Goal: Task Accomplishment & Management: Use online tool/utility

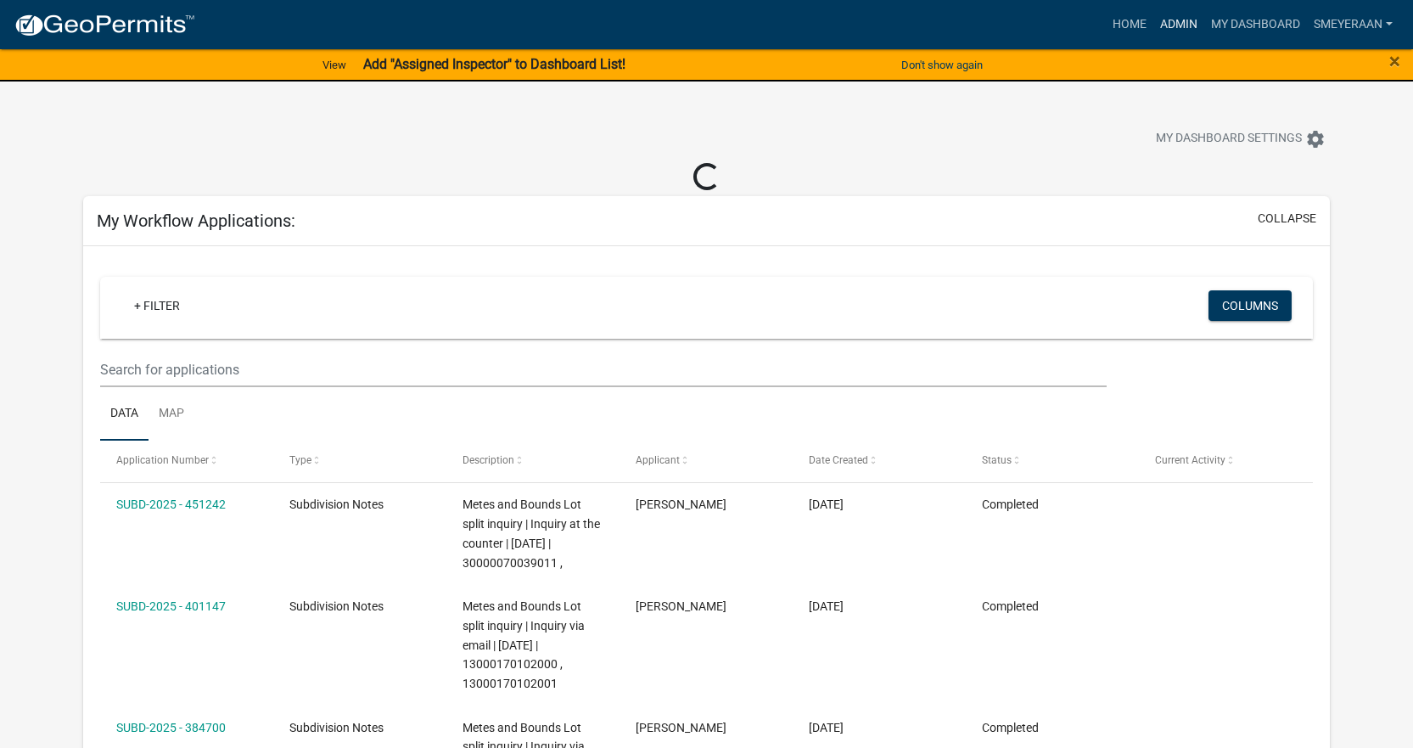
click at [1187, 14] on link "Admin" at bounding box center [1178, 24] width 51 height 32
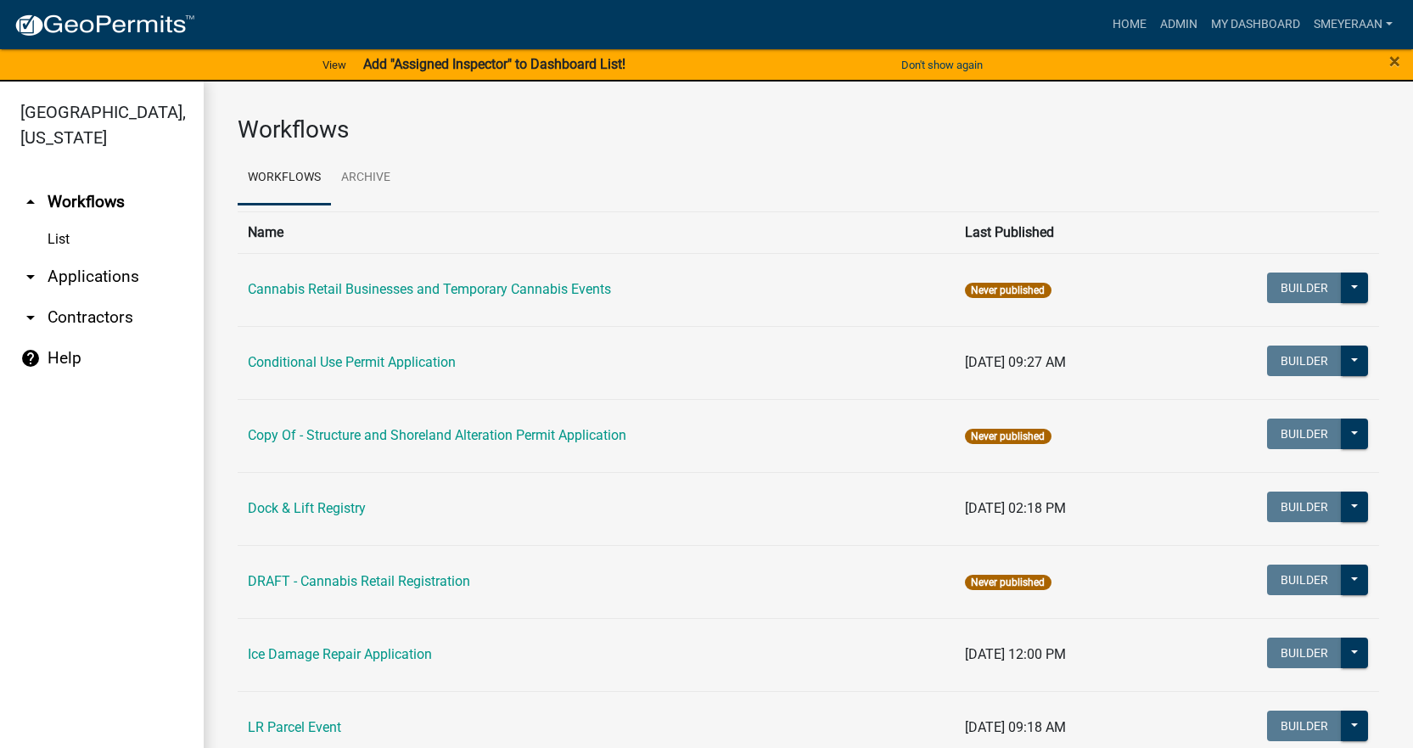
click at [60, 239] on link "List" at bounding box center [102, 239] width 204 height 34
click at [57, 275] on link "arrow_drop_down Applications" at bounding box center [102, 276] width 204 height 41
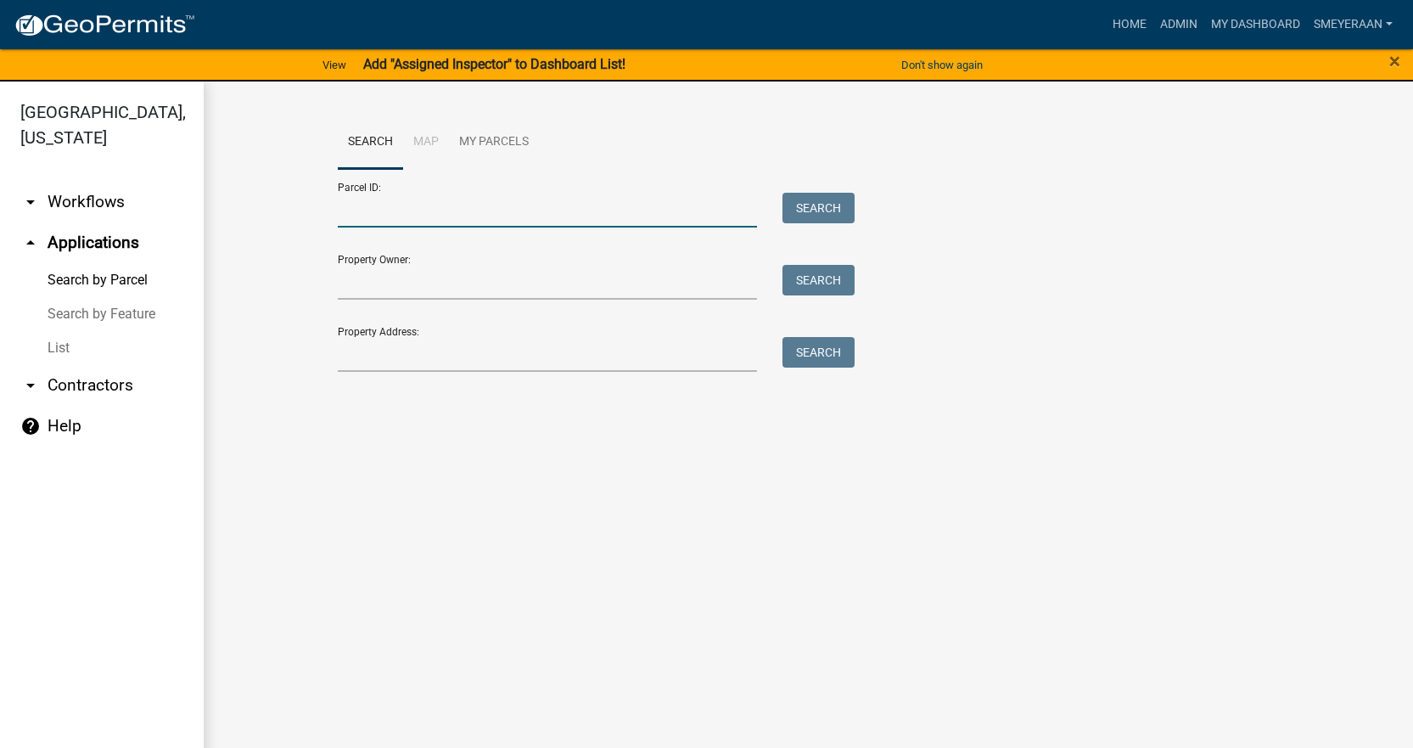
click at [432, 216] on input "Parcel ID:" at bounding box center [548, 210] width 420 height 35
paste input "53000280224001"
type input "53000280224001"
click at [816, 197] on button "Search" at bounding box center [819, 208] width 72 height 31
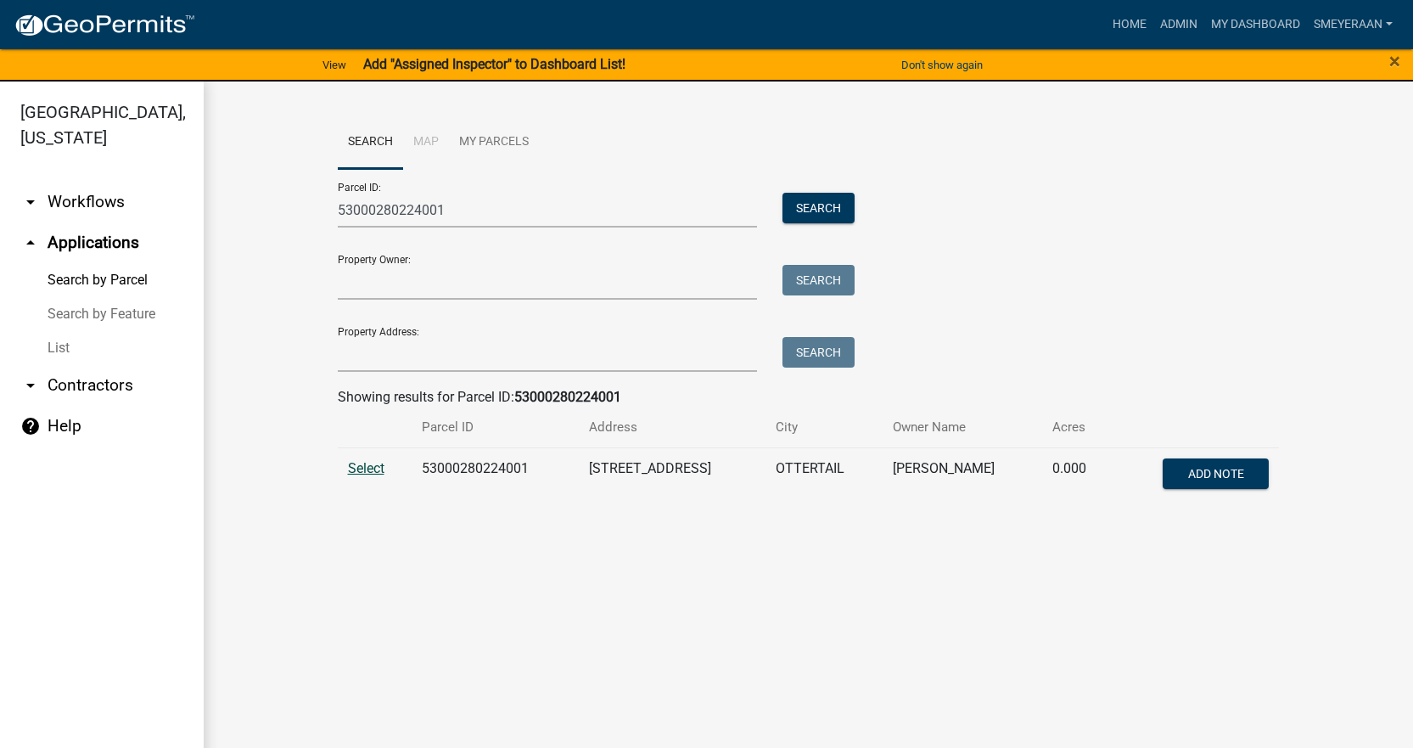
click at [357, 460] on span "Select" at bounding box center [366, 468] width 36 height 16
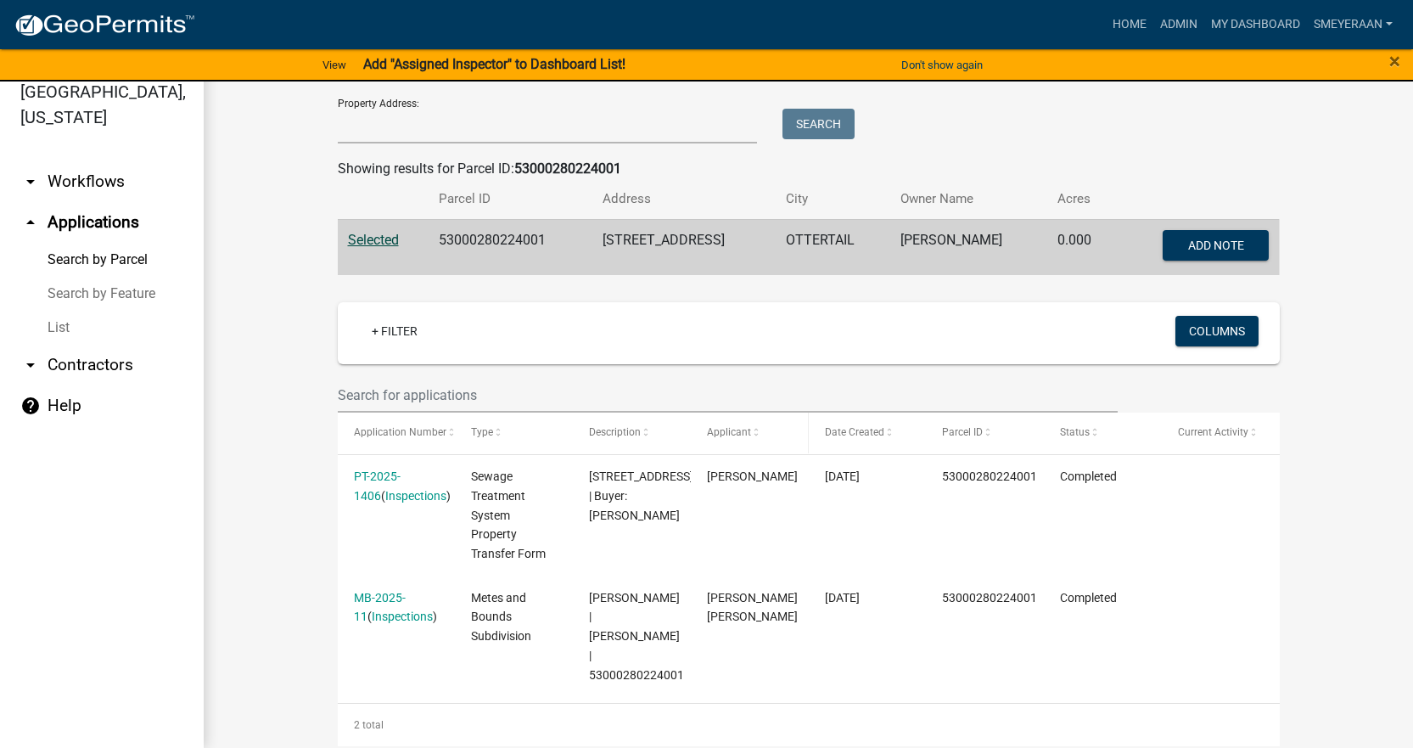
scroll to position [221, 0]
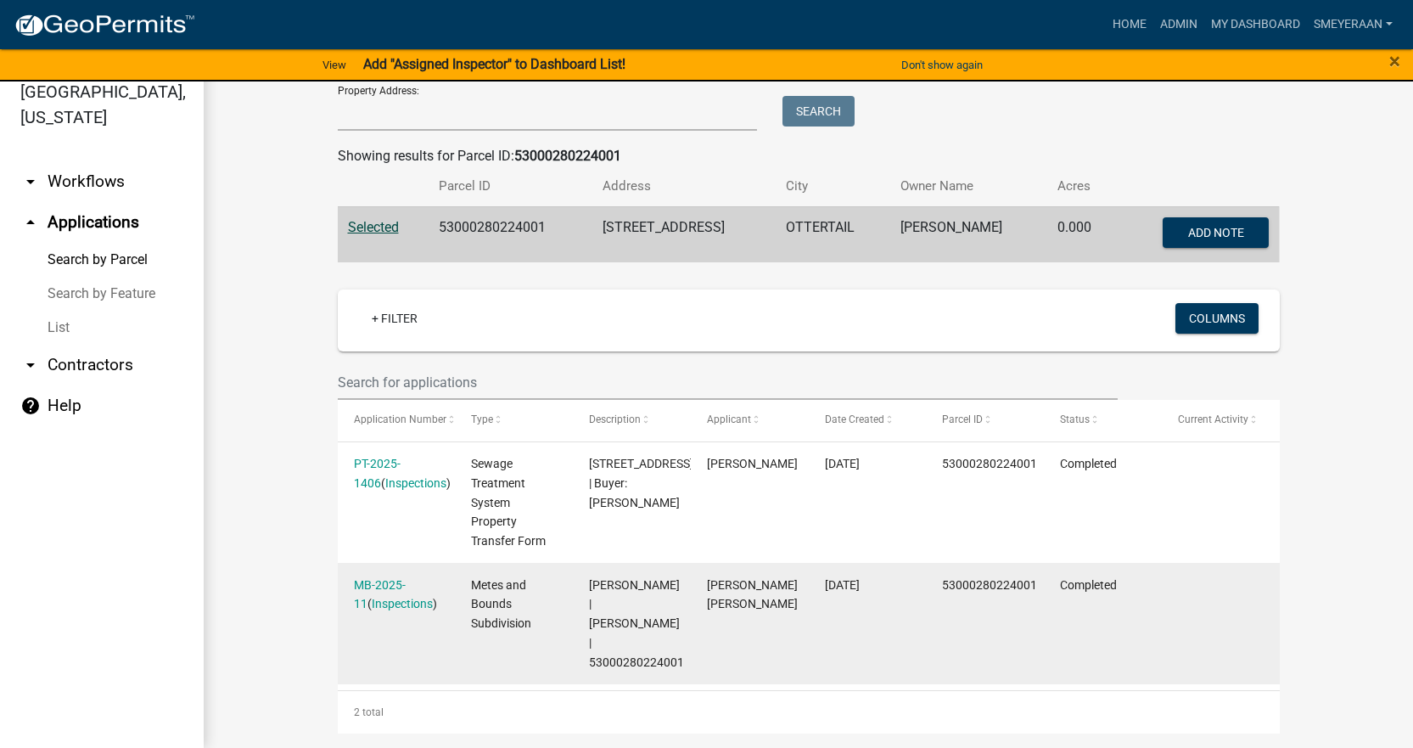
click at [373, 592] on div "MB-2025-11 ( Inspections )" at bounding box center [396, 594] width 85 height 39
click at [386, 575] on div "MB-2025-11 ( Inspections )" at bounding box center [396, 594] width 85 height 39
click at [387, 581] on link "MB-2025-11" at bounding box center [380, 594] width 52 height 33
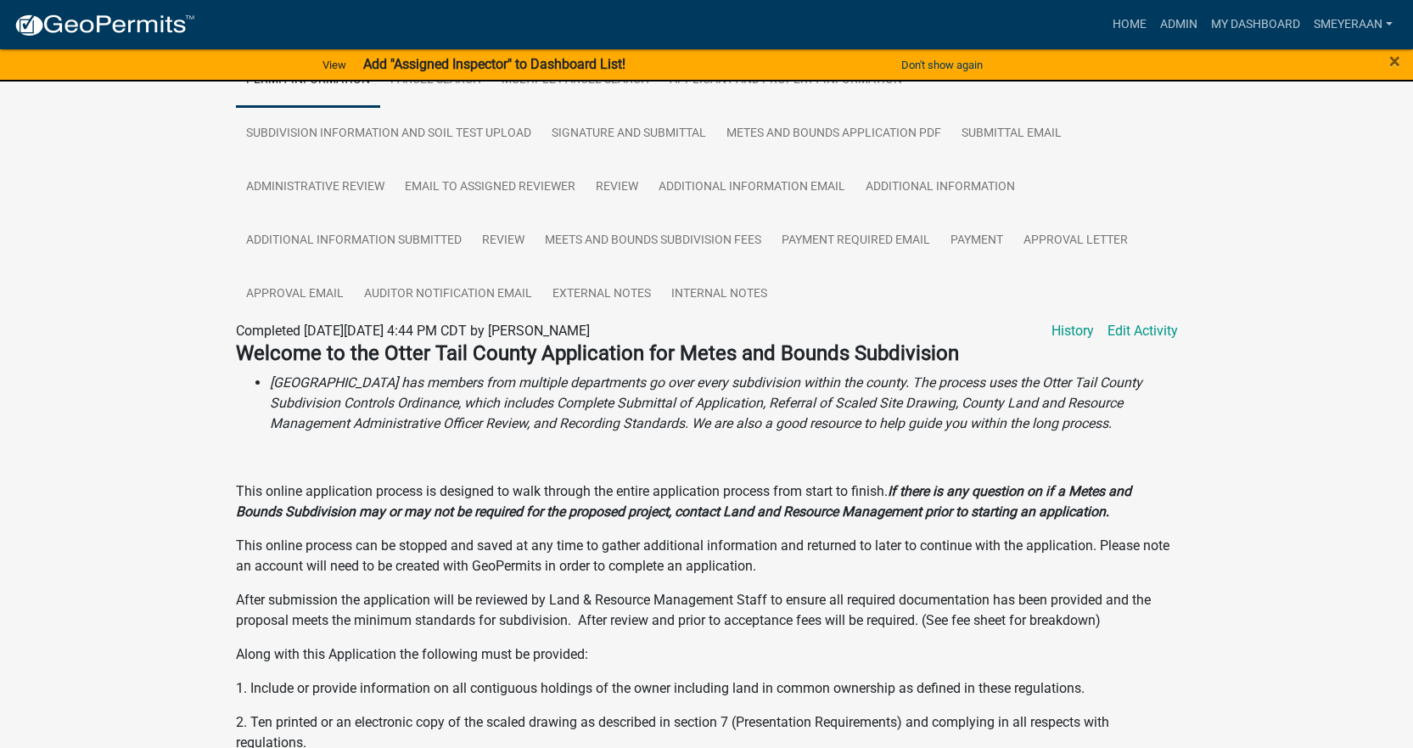
scroll to position [361, 0]
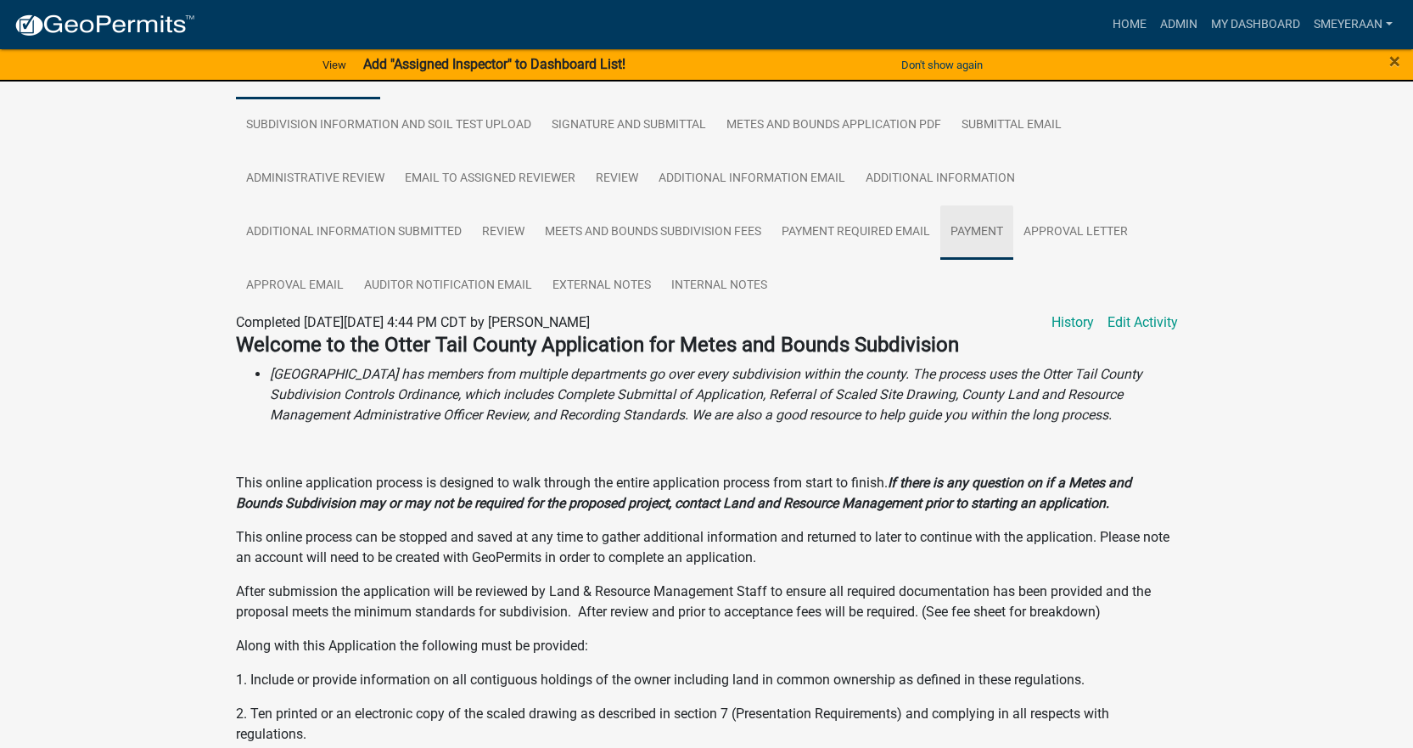
click at [996, 221] on link "Payment" at bounding box center [976, 232] width 73 height 54
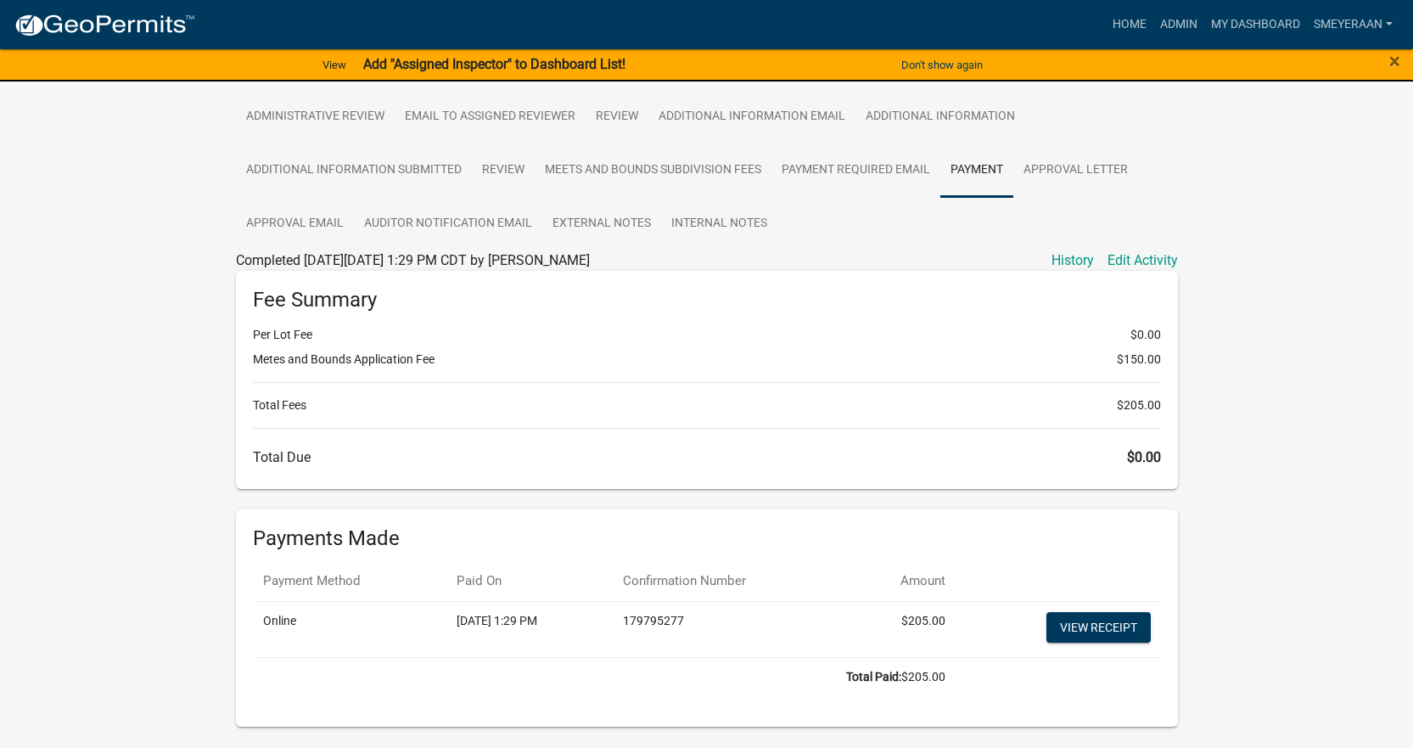
scroll to position [446, 0]
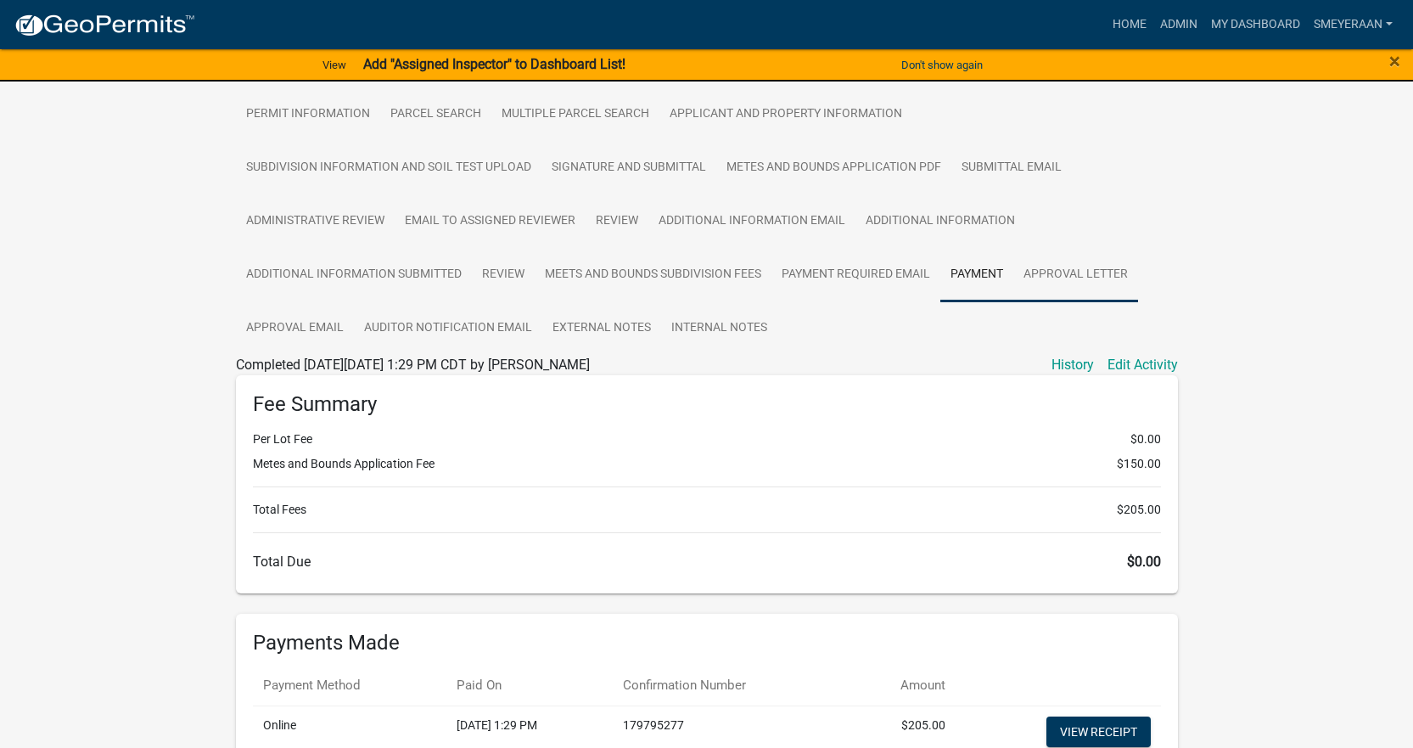
click at [1090, 270] on link "Approval Letter" at bounding box center [1075, 275] width 125 height 54
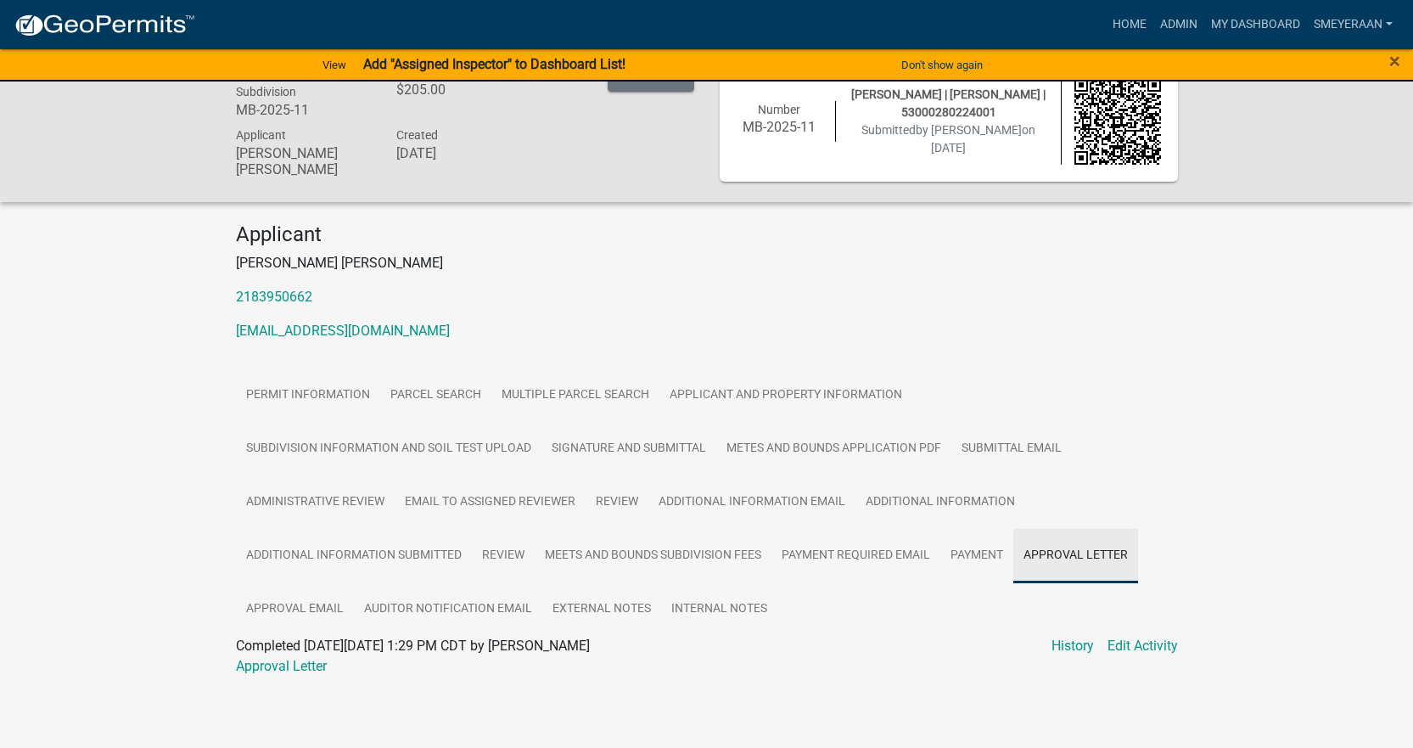
scroll to position [37, 0]
click at [295, 665] on link "Approval Letter" at bounding box center [281, 666] width 91 height 16
